Goal: Obtain resource: Obtain resource

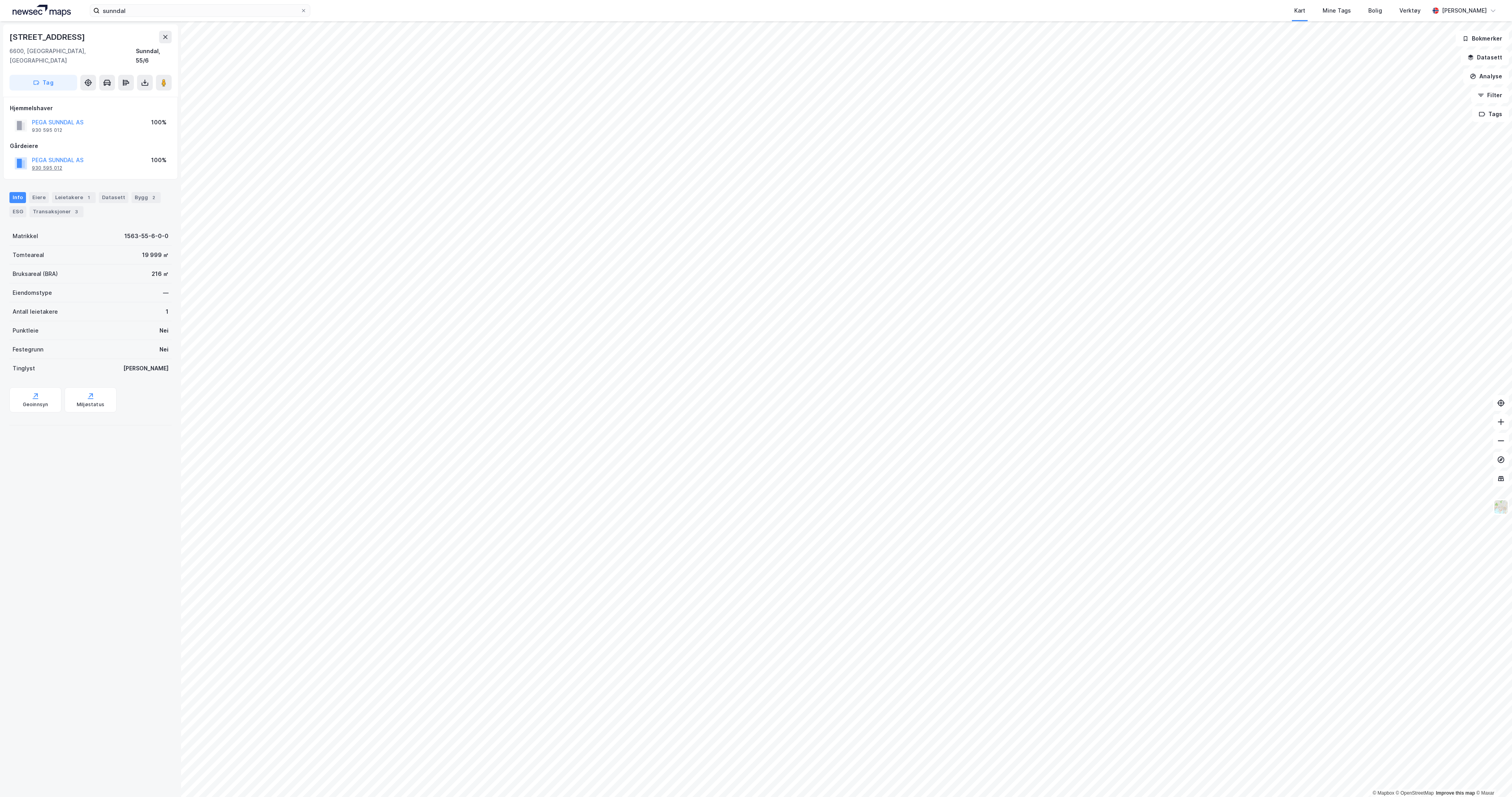
click at [49, 165] on div "930 595 012" at bounding box center [47, 168] width 31 height 6
click at [54, 127] on div "930 595 012" at bounding box center [47, 130] width 31 height 6
click at [48, 165] on div "930 595 012" at bounding box center [47, 168] width 31 height 6
click at [52, 183] on div "Info [PERSON_NAME] 1 Datasett Bygg 2 ESG Transaksjoner 3" at bounding box center [90, 201] width 181 height 38
click at [146, 79] on icon at bounding box center [144, 82] width 8 height 8
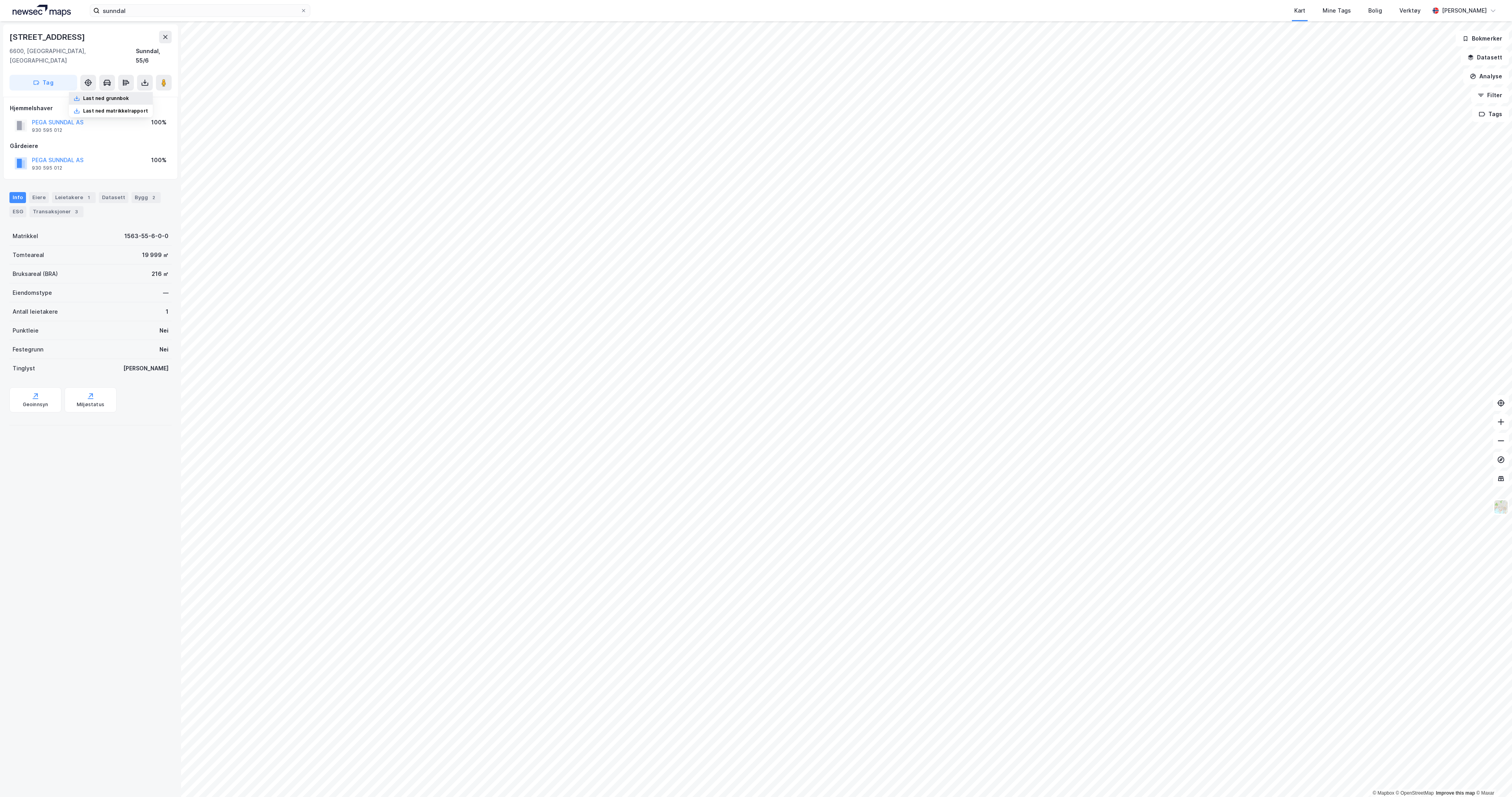
click at [129, 92] on div "Last ned grunnbok" at bounding box center [110, 98] width 84 height 12
